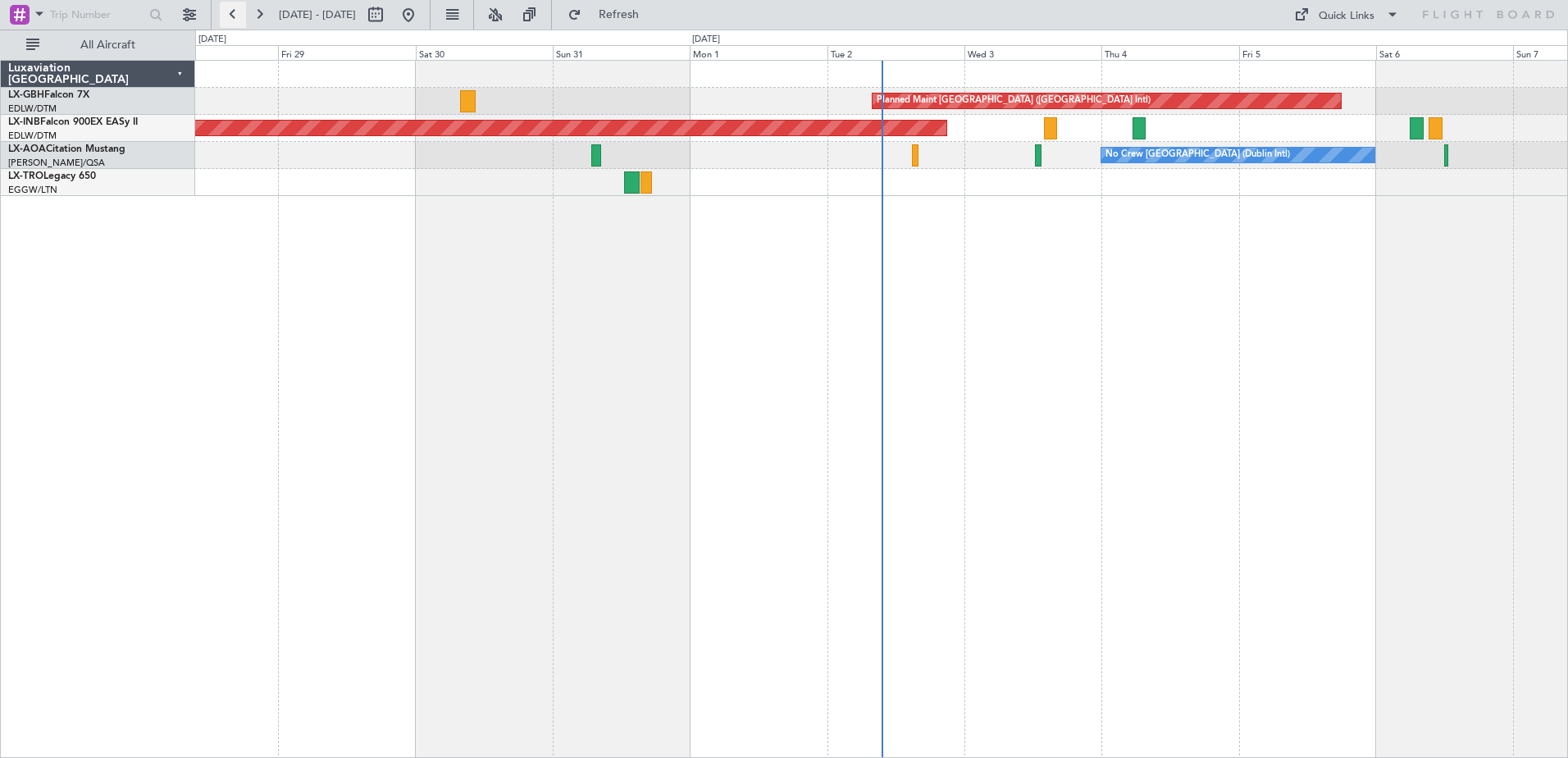
click at [235, 8] on button at bounding box center [233, 15] width 26 height 27
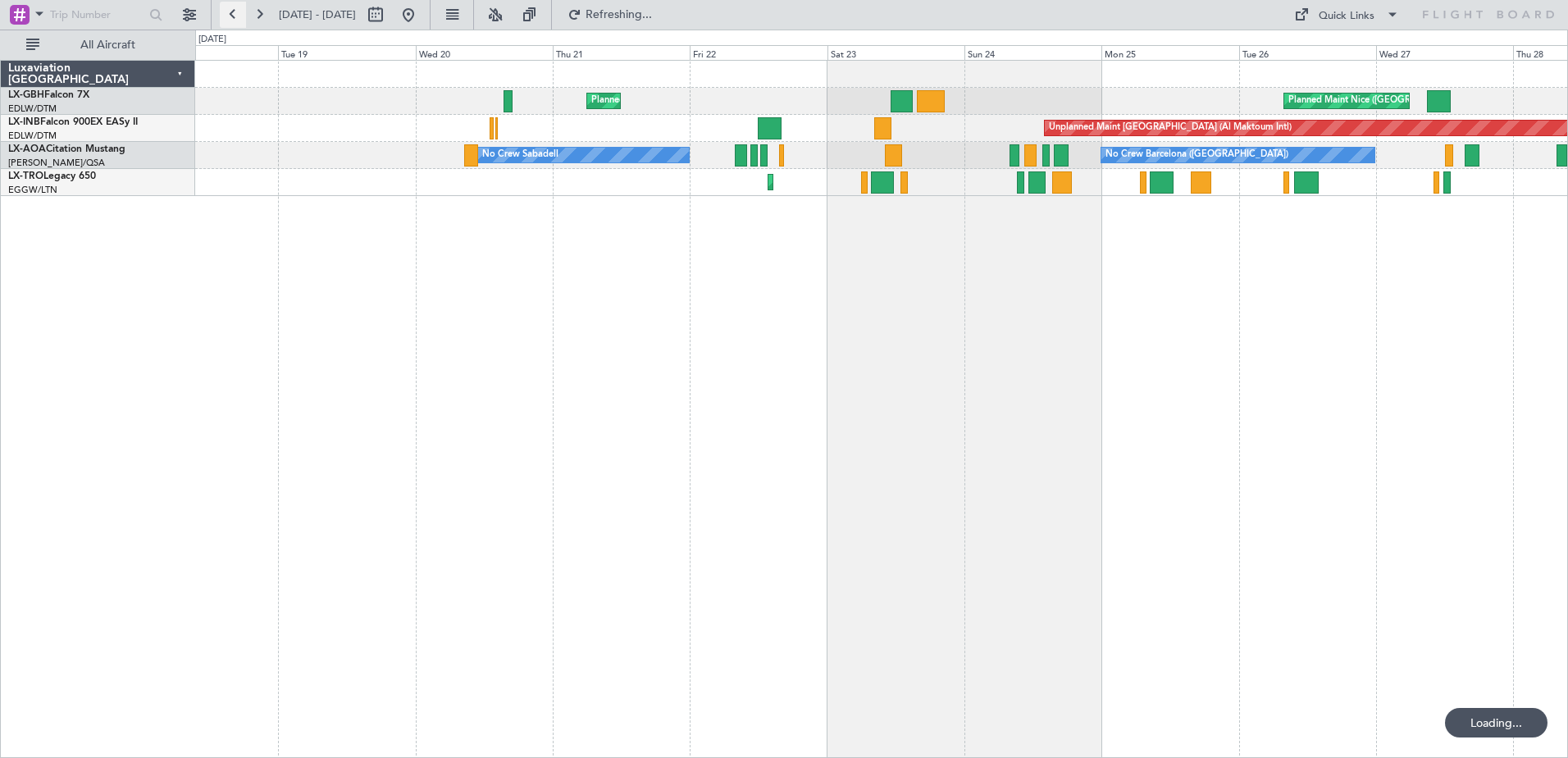
click at [235, 8] on button at bounding box center [233, 15] width 26 height 27
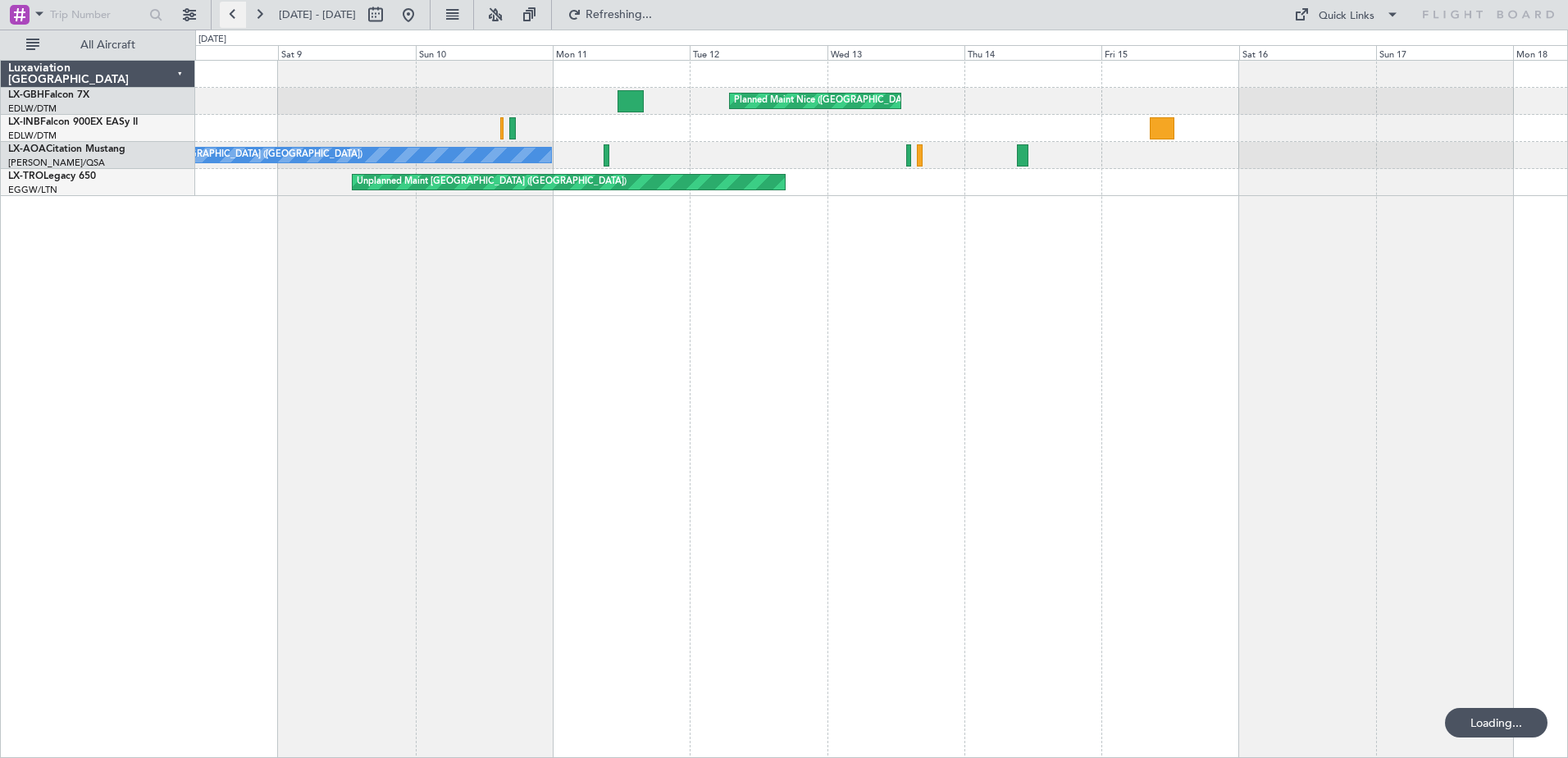
click at [235, 8] on button at bounding box center [233, 15] width 26 height 27
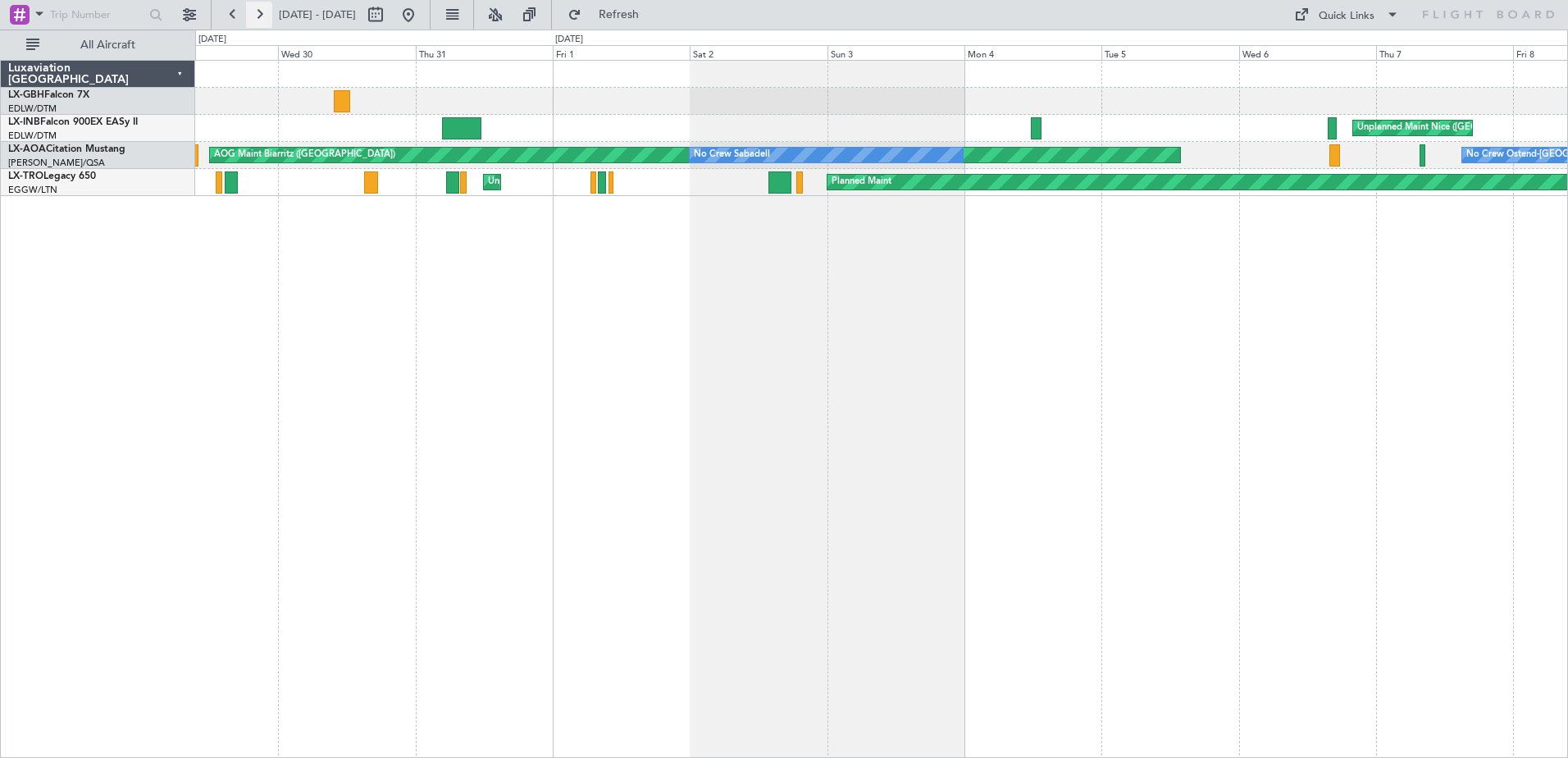
click at [260, 11] on button at bounding box center [260, 15] width 26 height 27
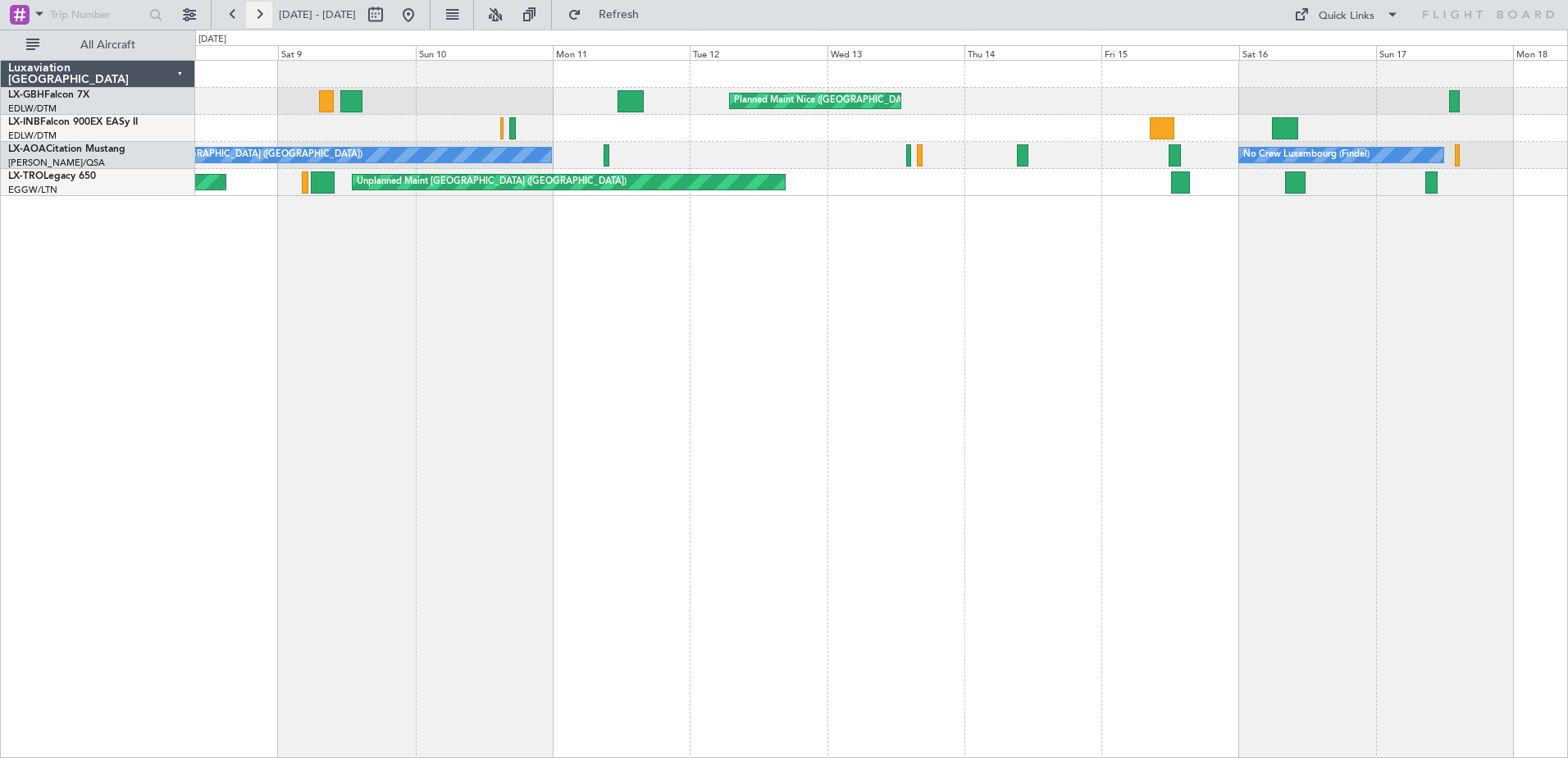
click at [260, 11] on button at bounding box center [260, 15] width 26 height 27
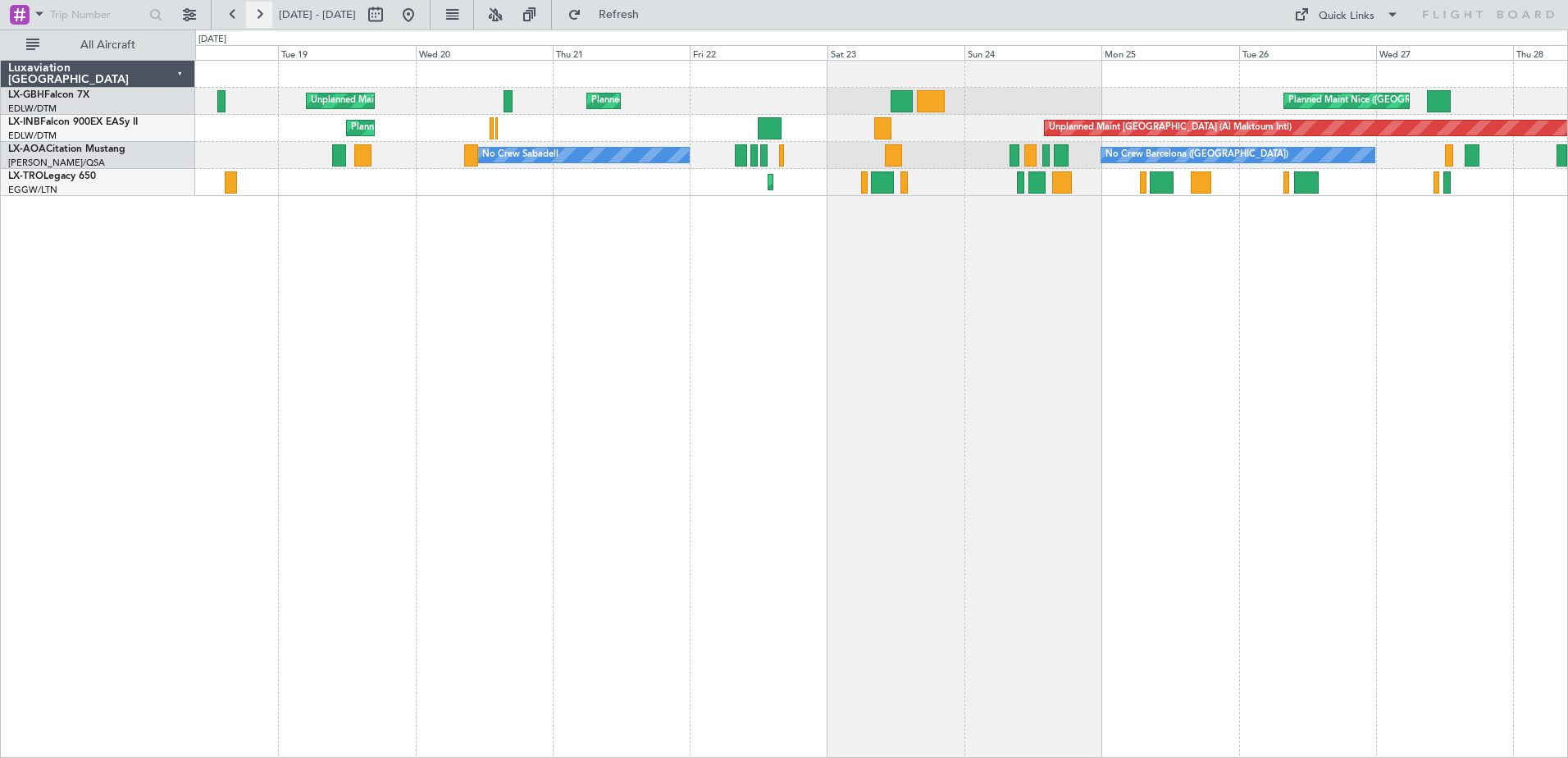
click at [264, 5] on button at bounding box center [260, 15] width 26 height 27
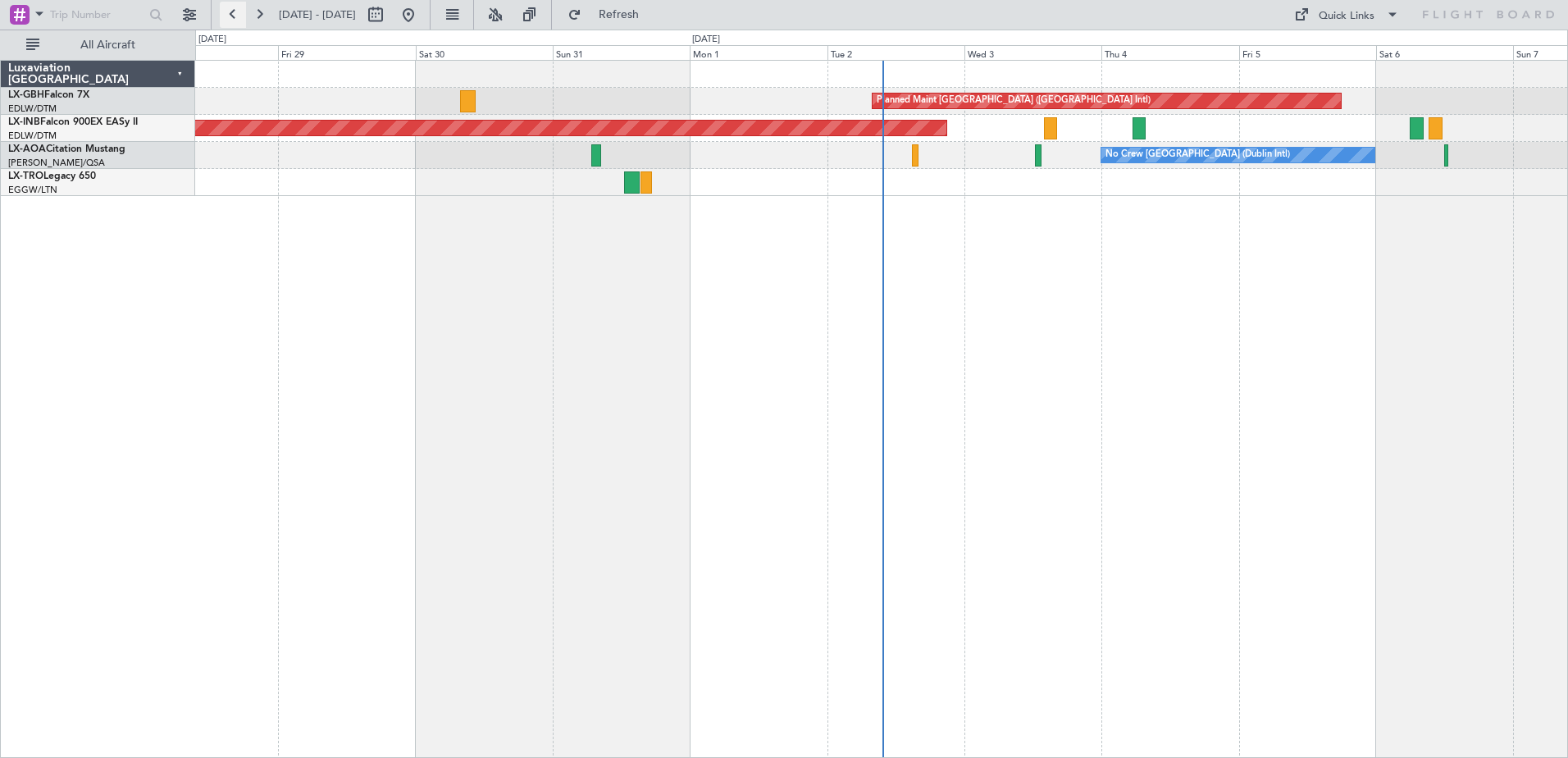
click at [242, 14] on button at bounding box center [233, 15] width 26 height 27
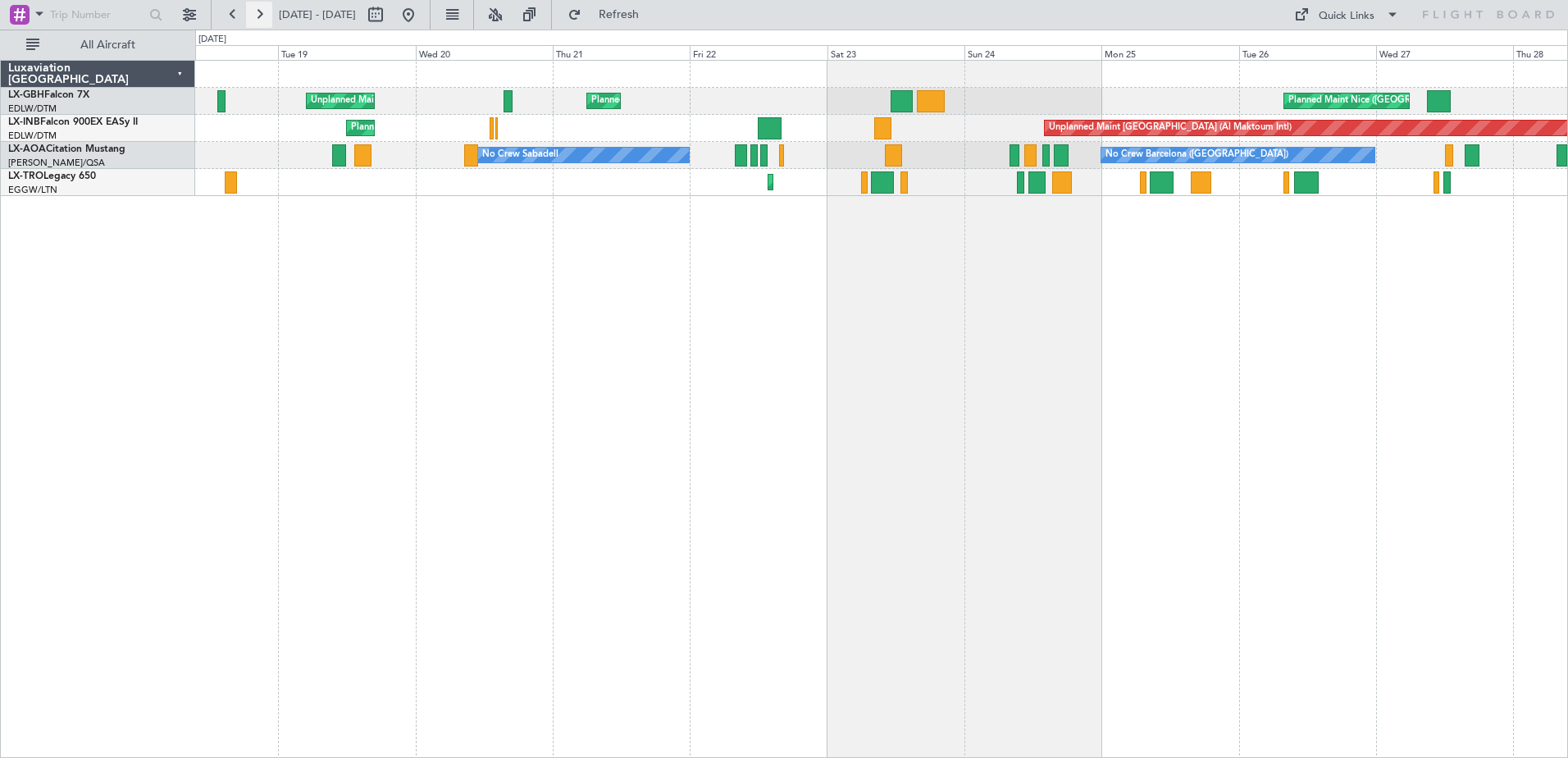
click at [264, 24] on button at bounding box center [260, 15] width 26 height 27
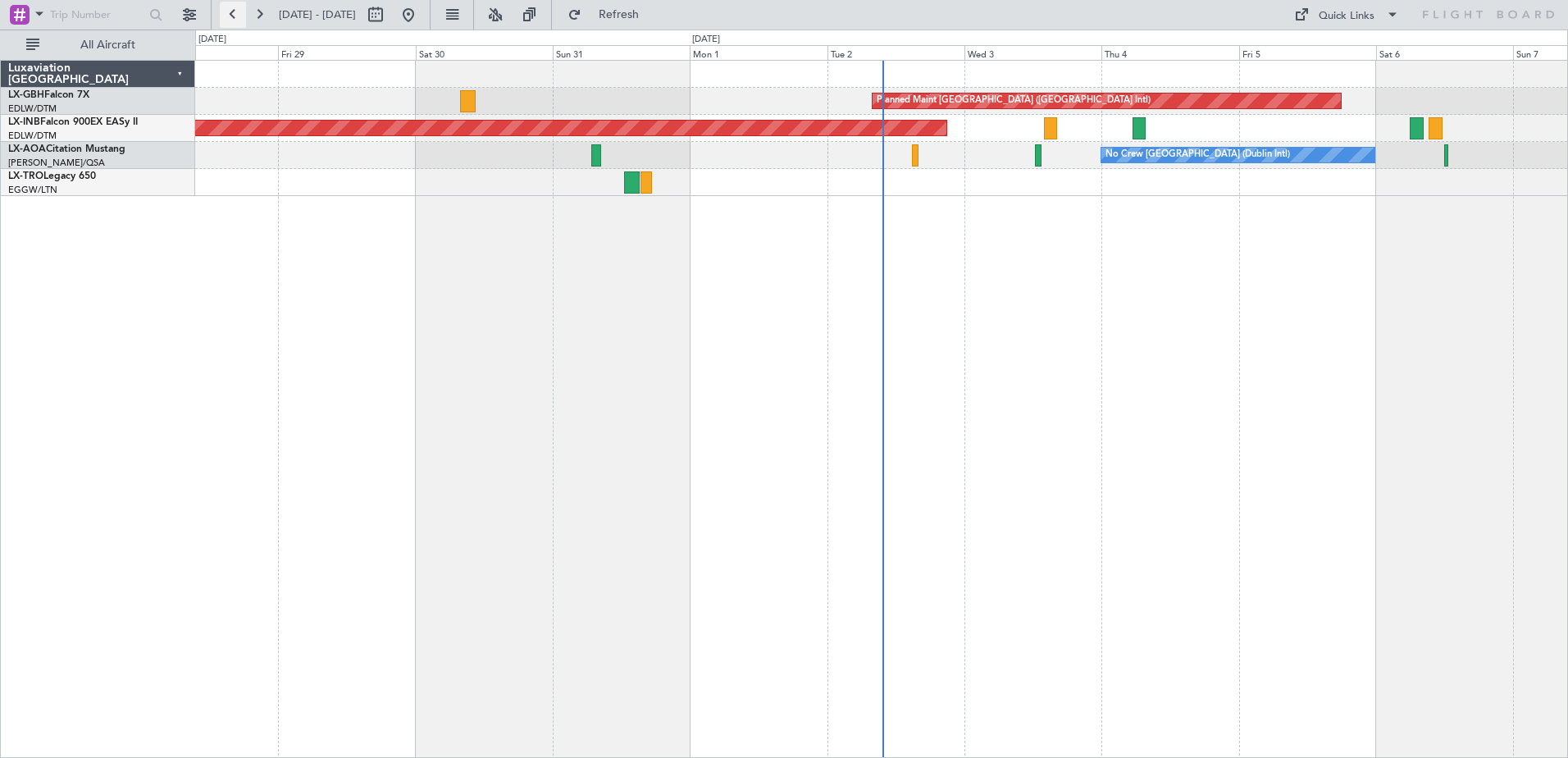
click at [234, 22] on button at bounding box center [233, 15] width 26 height 27
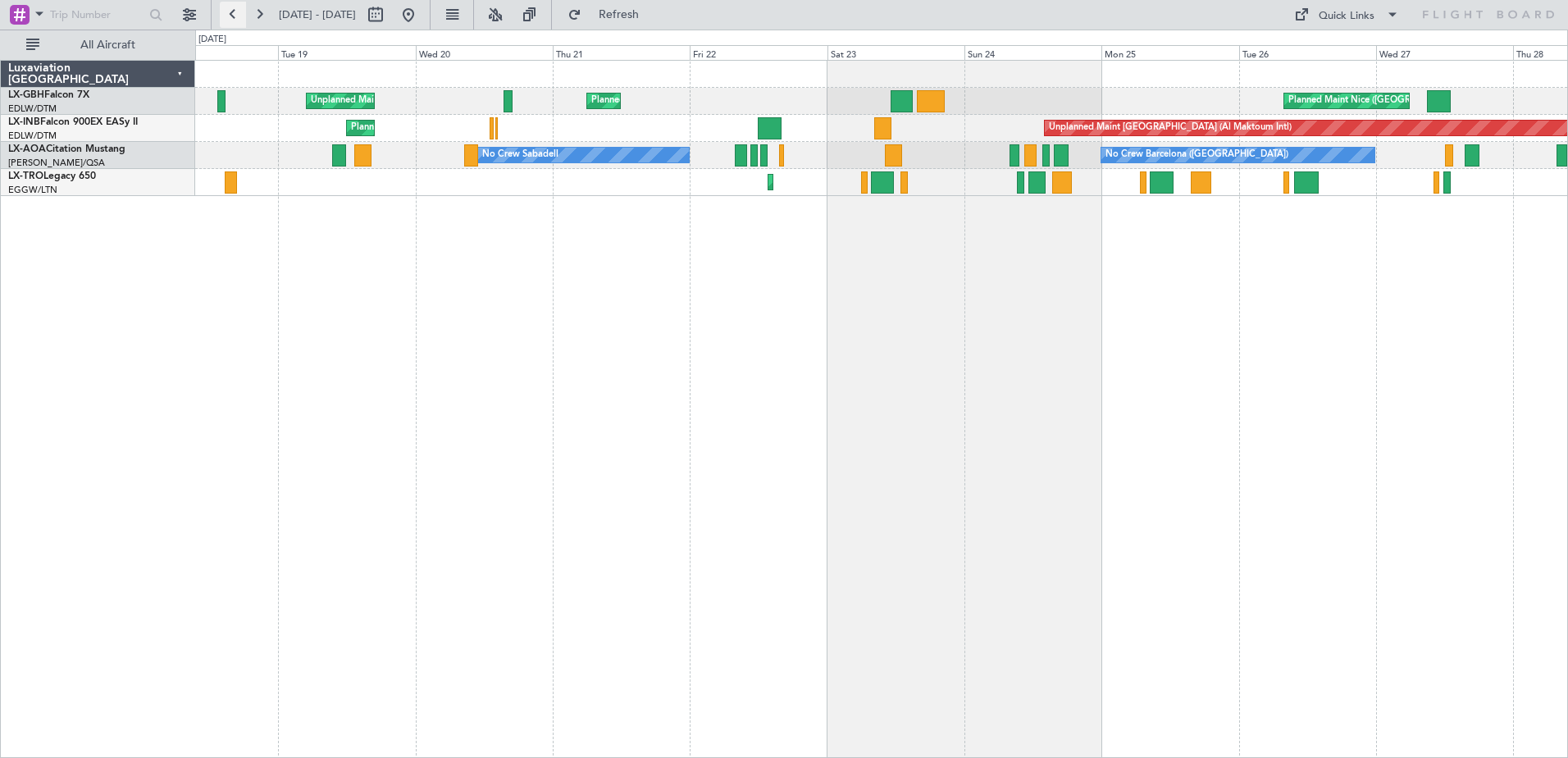
click at [235, 15] on button at bounding box center [233, 15] width 26 height 27
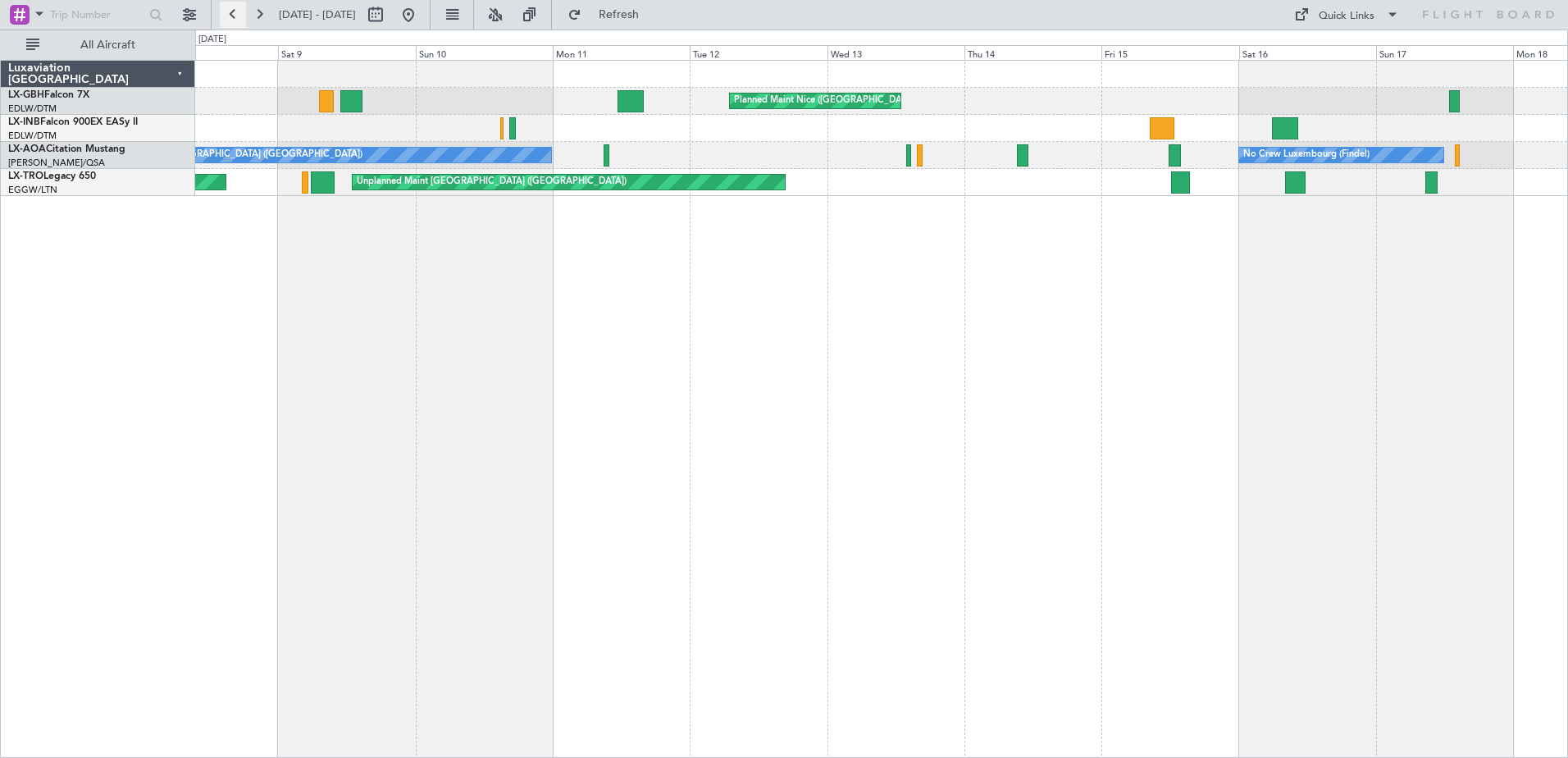
click at [235, 15] on button at bounding box center [233, 15] width 26 height 27
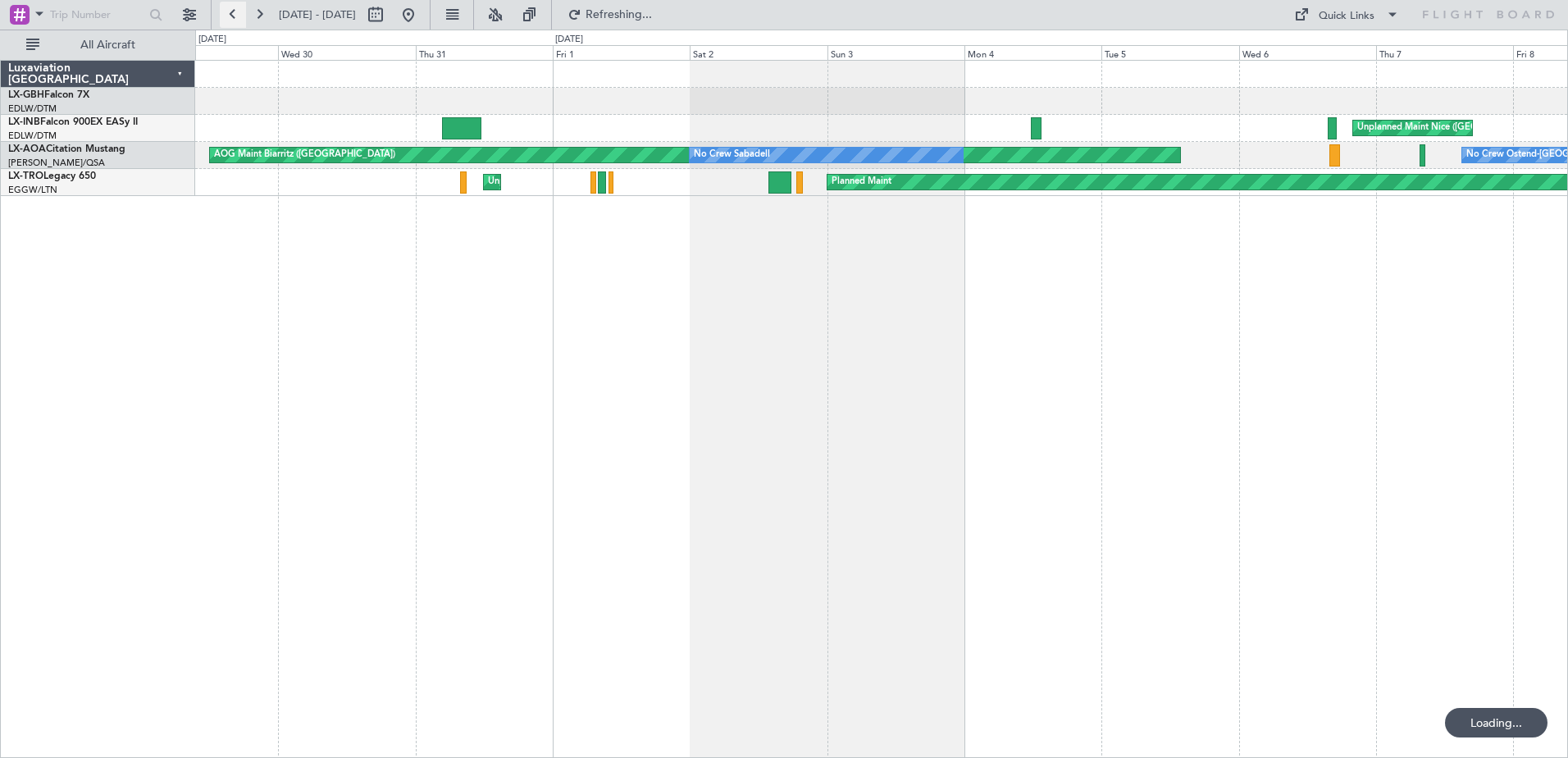
click at [235, 15] on button at bounding box center [233, 15] width 26 height 27
